Goal: Information Seeking & Learning: Learn about a topic

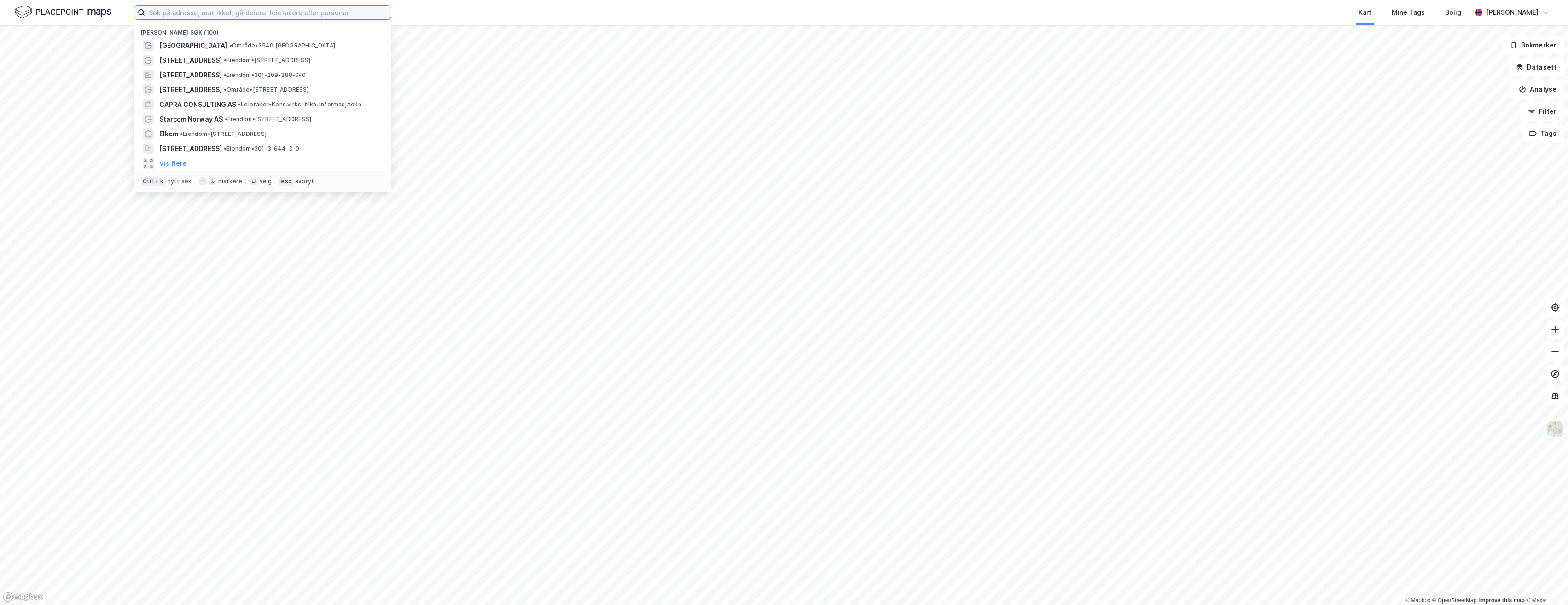
click at [273, 15] on input at bounding box center [268, 12] width 246 height 14
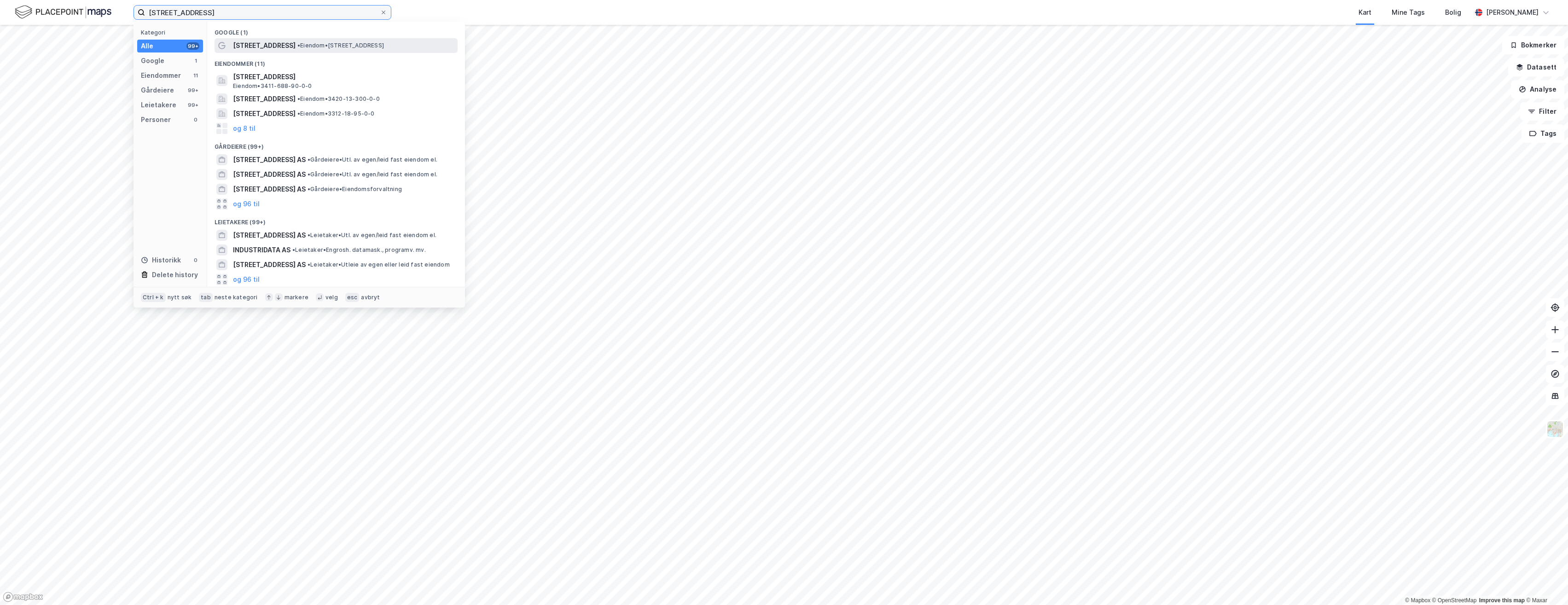
type input "[STREET_ADDRESS]"
click at [269, 43] on span "[STREET_ADDRESS]" at bounding box center [264, 46] width 63 height 11
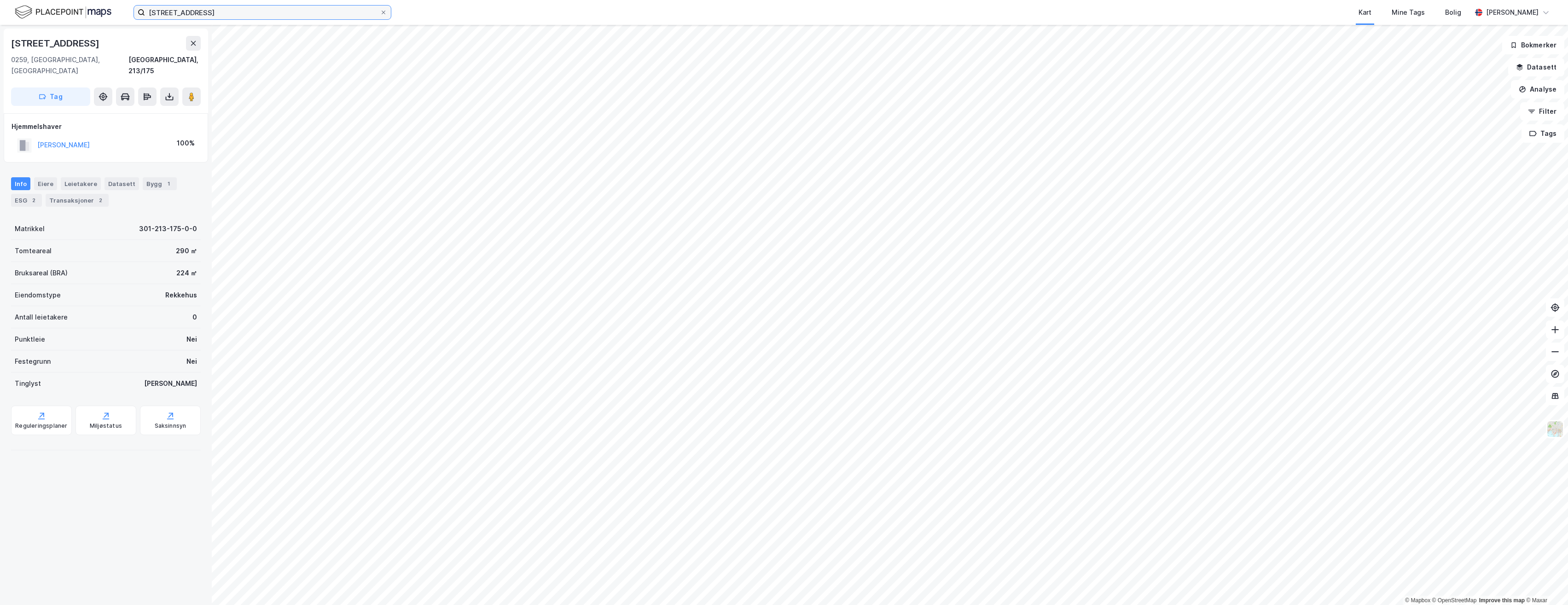
click at [214, 12] on input "[STREET_ADDRESS]" at bounding box center [262, 12] width 235 height 14
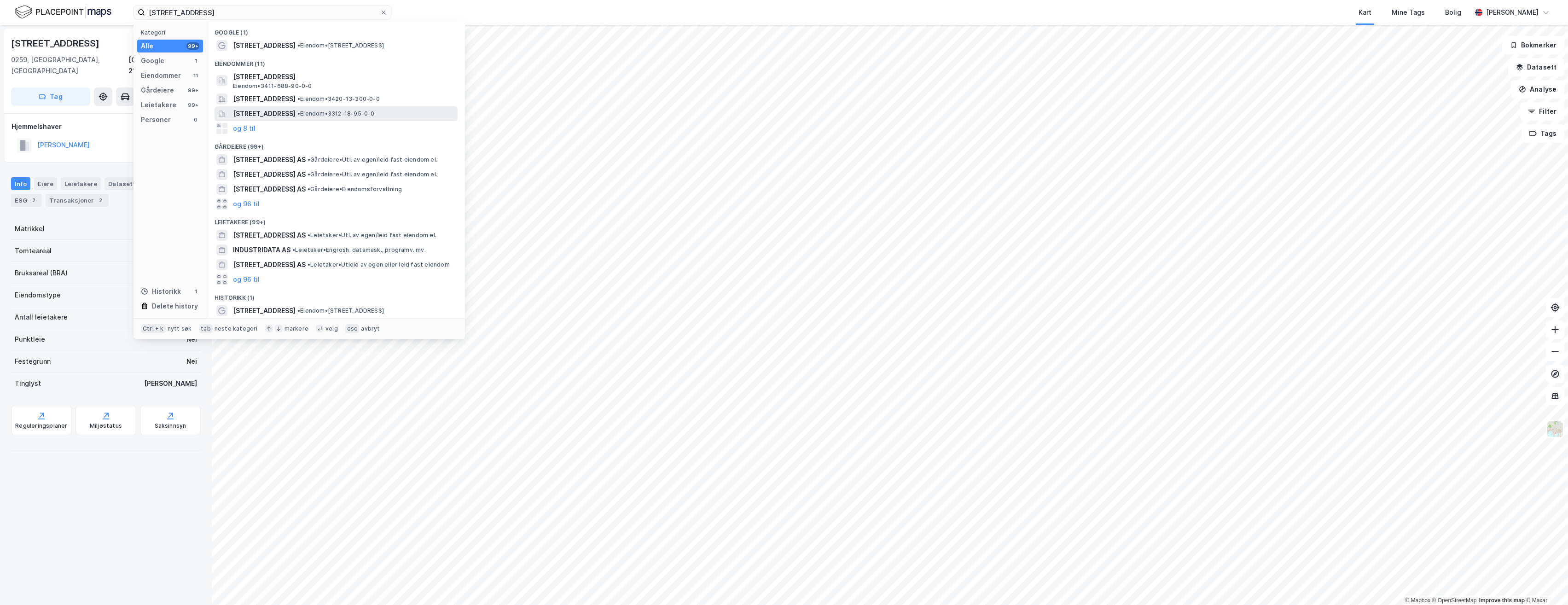
click at [288, 111] on span "[STREET_ADDRESS]" at bounding box center [264, 114] width 63 height 11
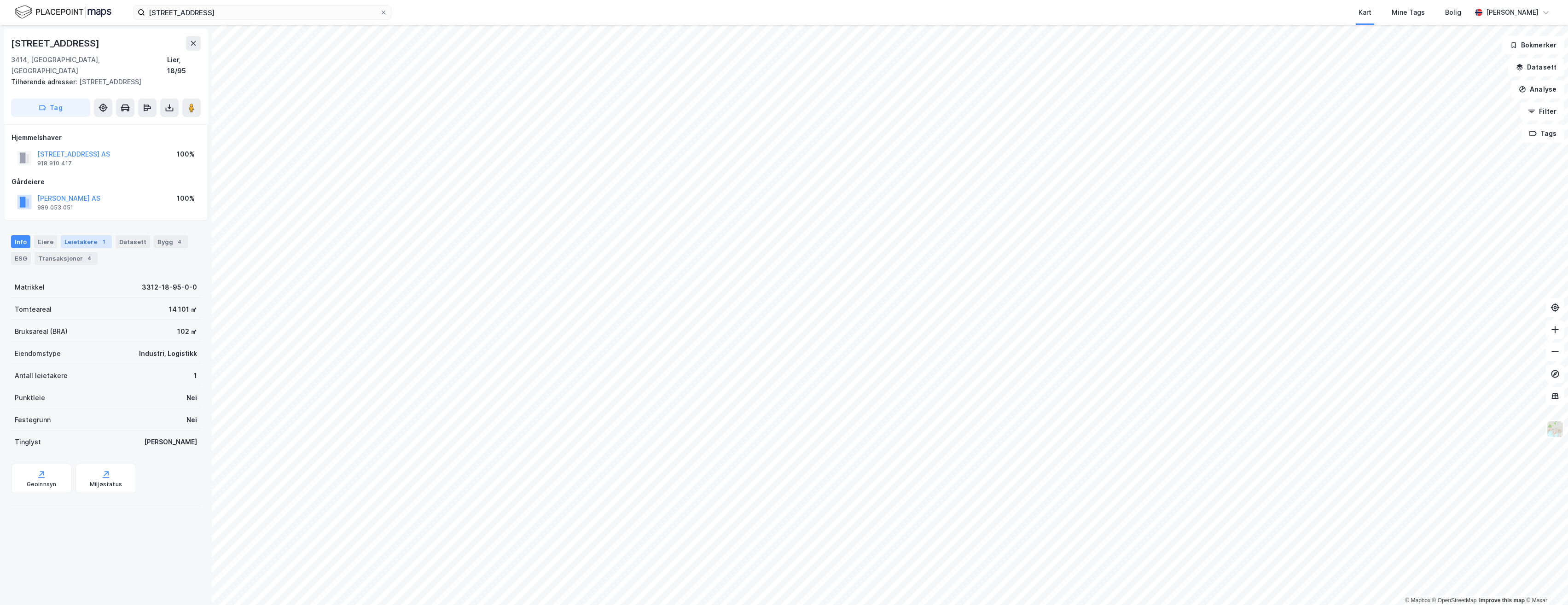
click at [82, 235] on div "Leietakere 1" at bounding box center [86, 241] width 51 height 13
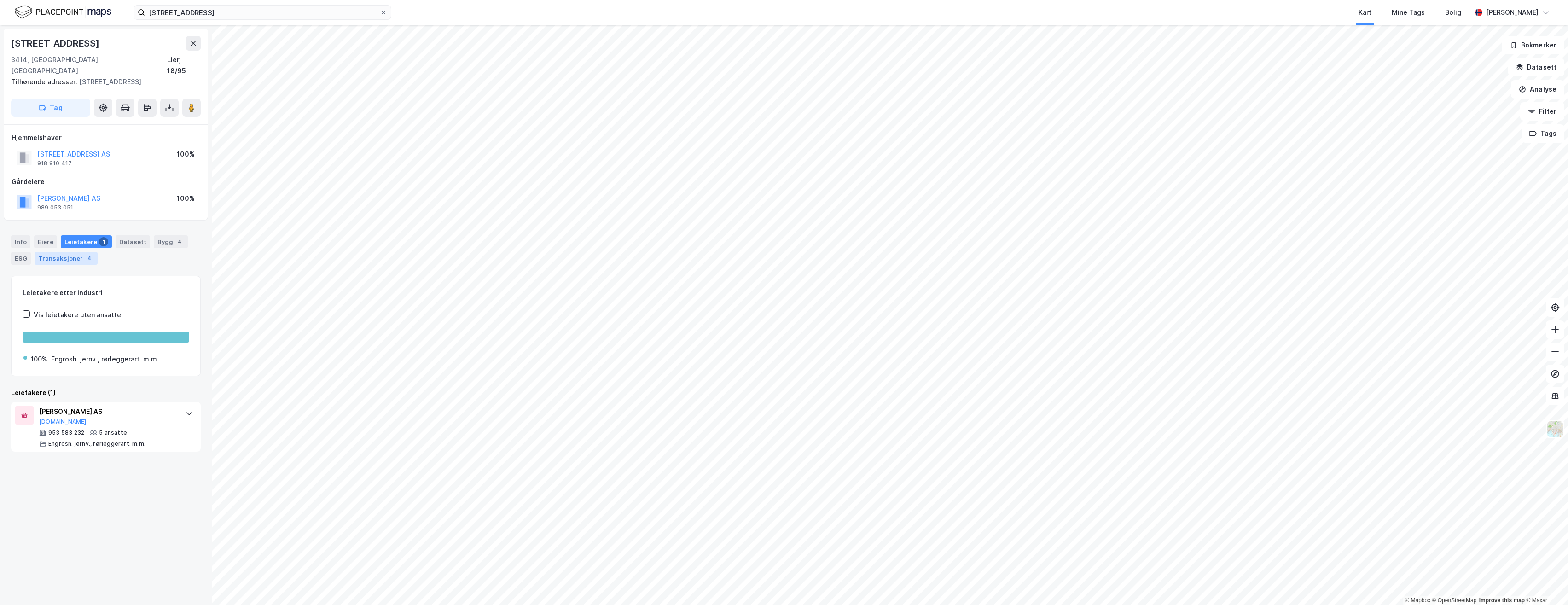
click at [65, 252] on div "Transaksjoner 4" at bounding box center [66, 258] width 63 height 13
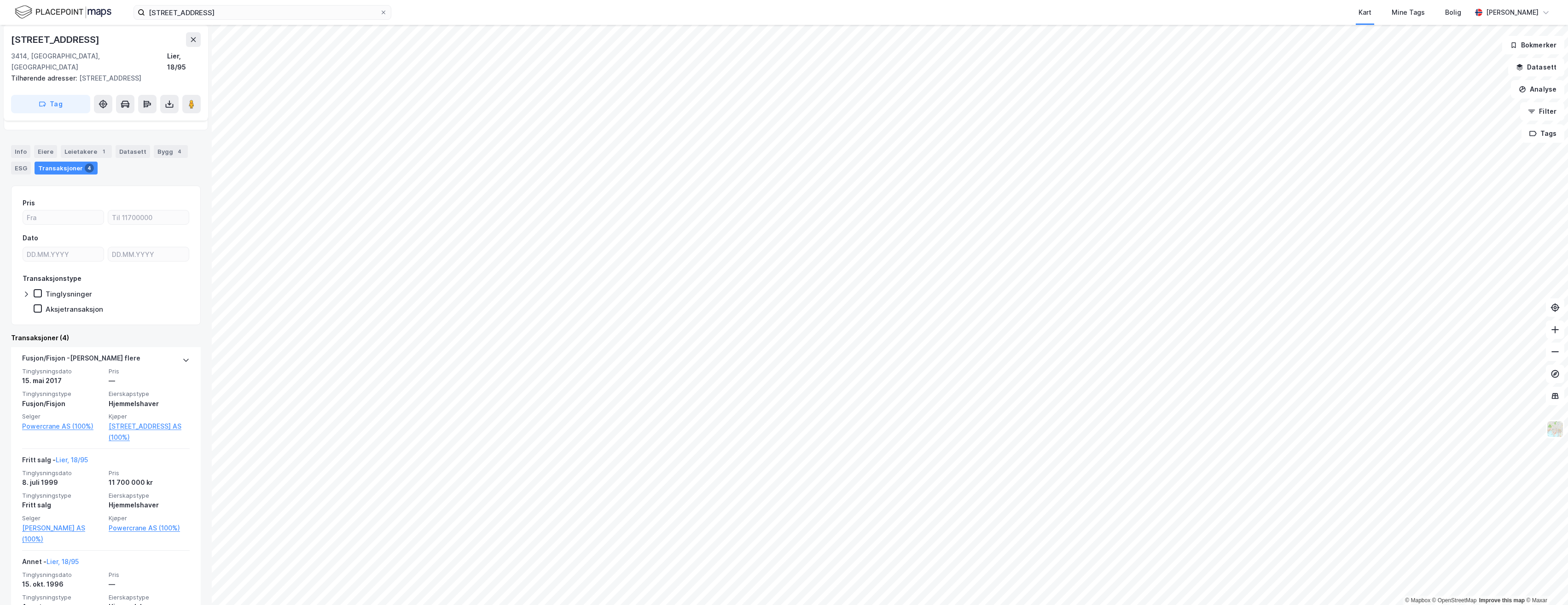
scroll to position [92, 0]
